Goal: Task Accomplishment & Management: Complete application form

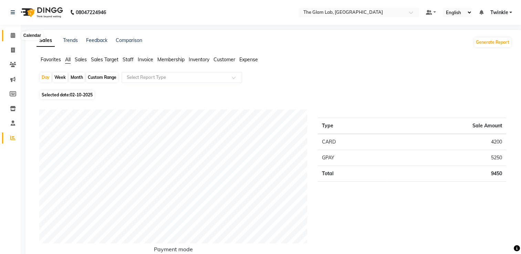
click at [12, 33] on icon at bounding box center [13, 35] width 4 height 5
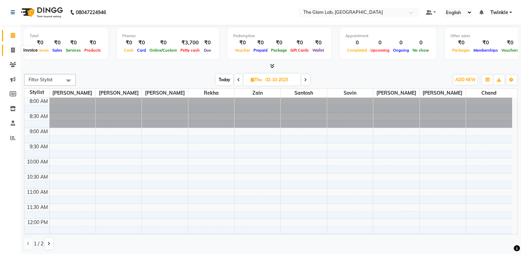
click at [15, 49] on span at bounding box center [13, 50] width 12 height 8
select select "4136"
select select "service"
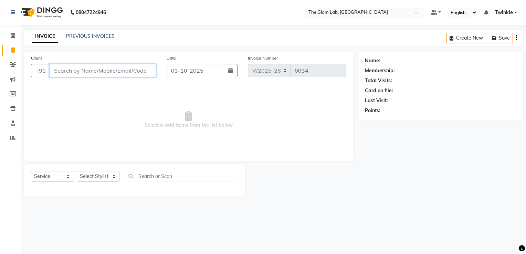
click at [86, 70] on input "Client" at bounding box center [103, 70] width 107 height 13
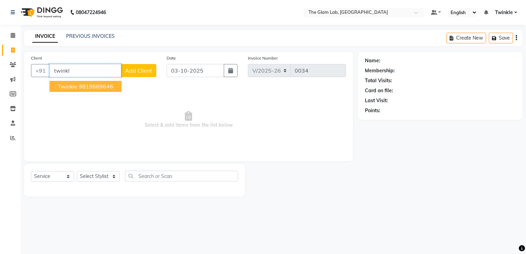
click at [76, 86] on span "Twinkle" at bounding box center [68, 86] width 20 height 7
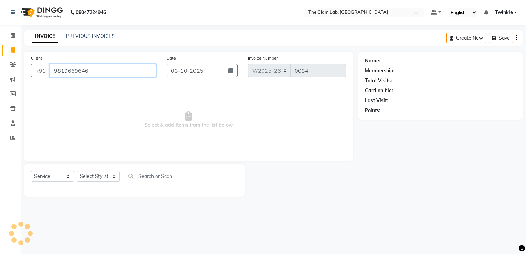
type input "9819669646"
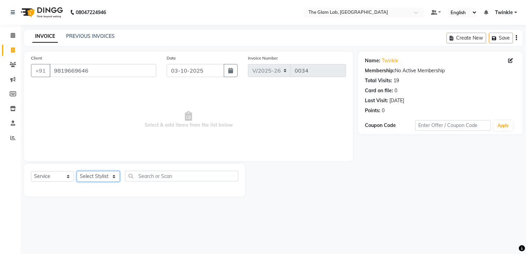
click at [87, 179] on select "Select Stylist [PERSON_NAME] [PERSON_NAME] [PERSON_NAME] Chand Danish [PERSON_N…" at bounding box center [98, 176] width 43 height 11
select select "30687"
click at [77, 171] on select "Select Stylist [PERSON_NAME] [PERSON_NAME] [PERSON_NAME] Chand Danish [PERSON_N…" at bounding box center [98, 176] width 43 height 11
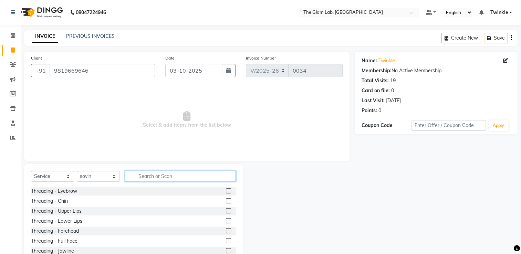
click at [156, 171] on input "text" at bounding box center [180, 176] width 111 height 11
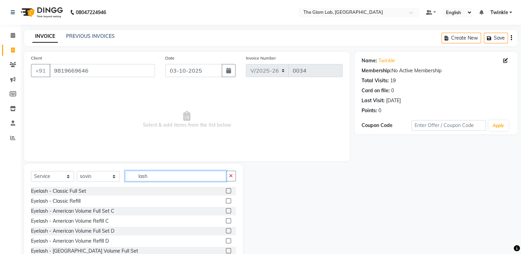
type input "lash"
click at [226, 192] on label at bounding box center [228, 190] width 5 height 5
click at [226, 192] on input "checkbox" at bounding box center [228, 191] width 4 height 4
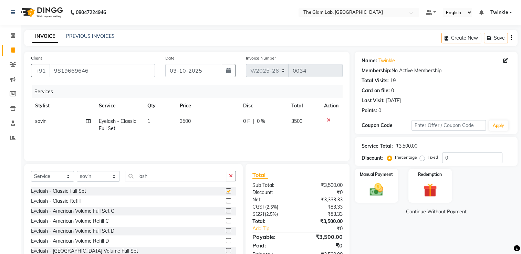
checkbox input "false"
click at [192, 120] on td "3500" at bounding box center [207, 125] width 63 height 23
select select "30687"
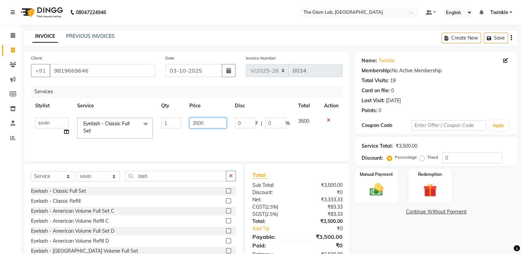
click at [208, 125] on input "3500" at bounding box center [207, 123] width 37 height 11
type input "3"
type input "5250"
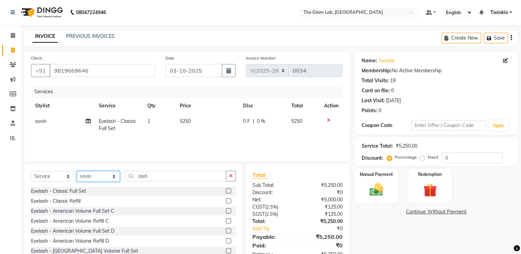
click at [105, 178] on select "Select Stylist [PERSON_NAME] [PERSON_NAME] [PERSON_NAME] Chand Danish [PERSON_N…" at bounding box center [98, 176] width 43 height 11
select select "85964"
click at [77, 171] on select "Select Stylist [PERSON_NAME] [PERSON_NAME] [PERSON_NAME] Chand Danish [PERSON_N…" at bounding box center [98, 176] width 43 height 11
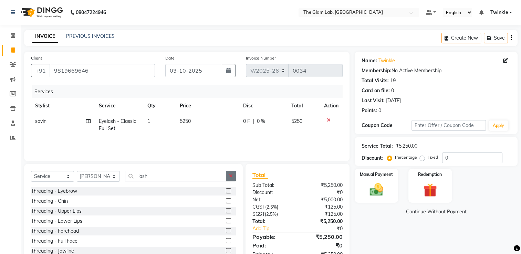
click at [231, 178] on icon "button" at bounding box center [231, 176] width 4 height 5
click at [214, 179] on input "text" at bounding box center [180, 176] width 111 height 11
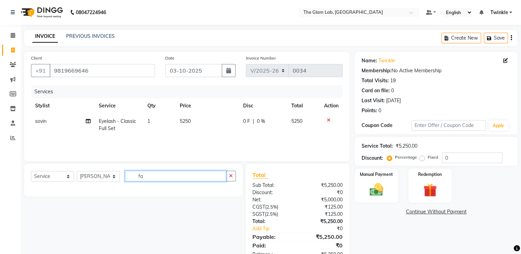
type input "f"
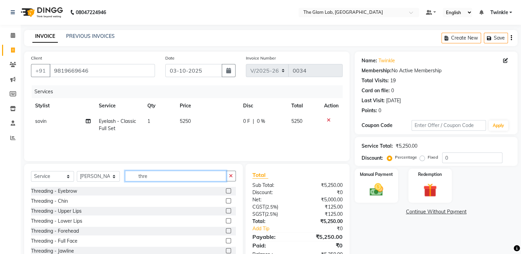
type input "thre"
click at [226, 241] on label at bounding box center [228, 240] width 5 height 5
click at [226, 241] on input "checkbox" at bounding box center [228, 241] width 4 height 4
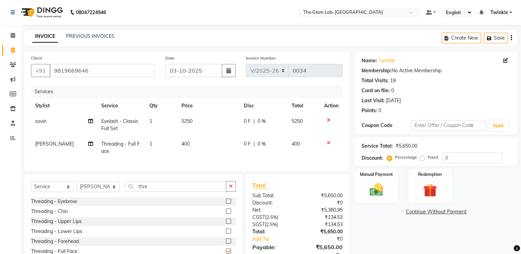
checkbox input "false"
click at [189, 144] on td "400" at bounding box center [208, 147] width 62 height 23
select select "85964"
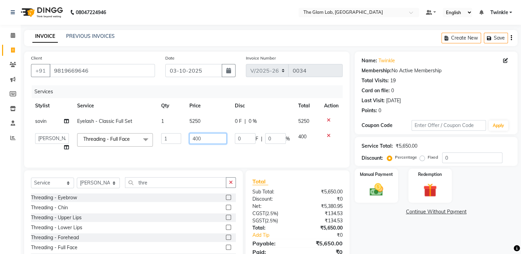
click at [205, 139] on input "400" at bounding box center [207, 138] width 37 height 11
type input "4"
type input "735"
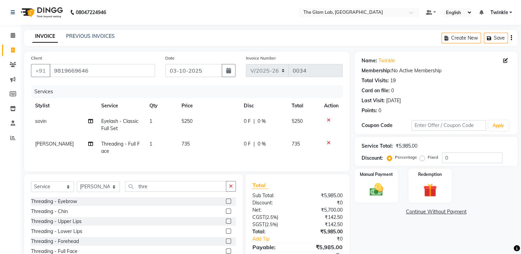
click at [248, 158] on div "Services Stylist Service Qty Price Disc Total Action sovin Eyelash - Classic Fu…" at bounding box center [187, 124] width 312 height 79
click at [363, 174] on label "Manual Payment" at bounding box center [376, 174] width 34 height 7
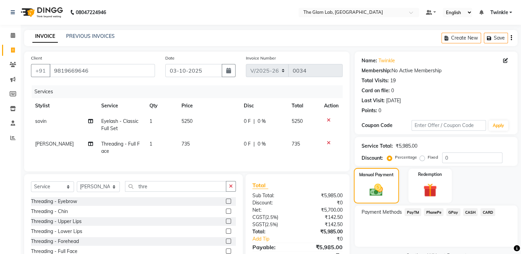
scroll to position [37, 0]
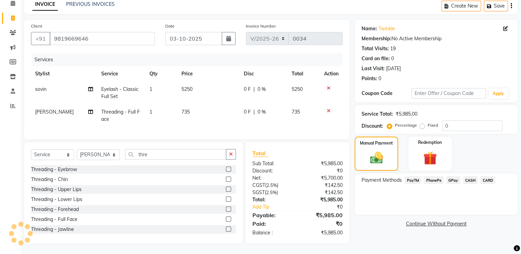
click at [471, 176] on span "CASH" at bounding box center [470, 180] width 15 height 8
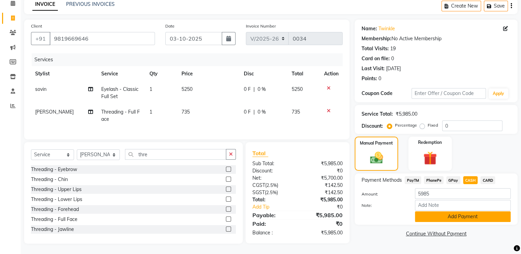
click at [449, 211] on button "Add Payment" at bounding box center [463, 216] width 96 height 11
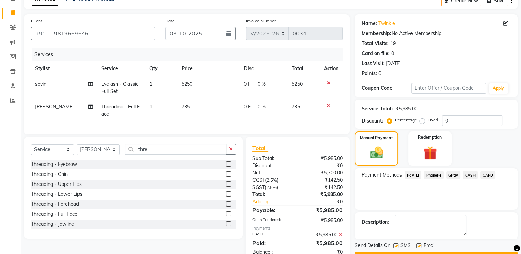
scroll to position [61, 0]
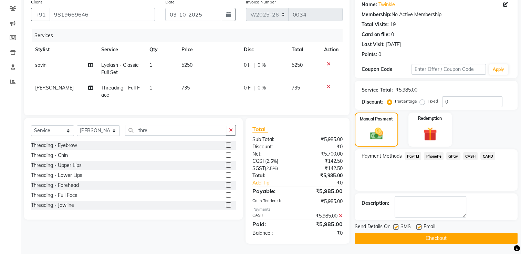
click at [431, 233] on button "Checkout" at bounding box center [436, 238] width 163 height 11
